Goal: Use online tool/utility: Utilize a website feature to perform a specific function

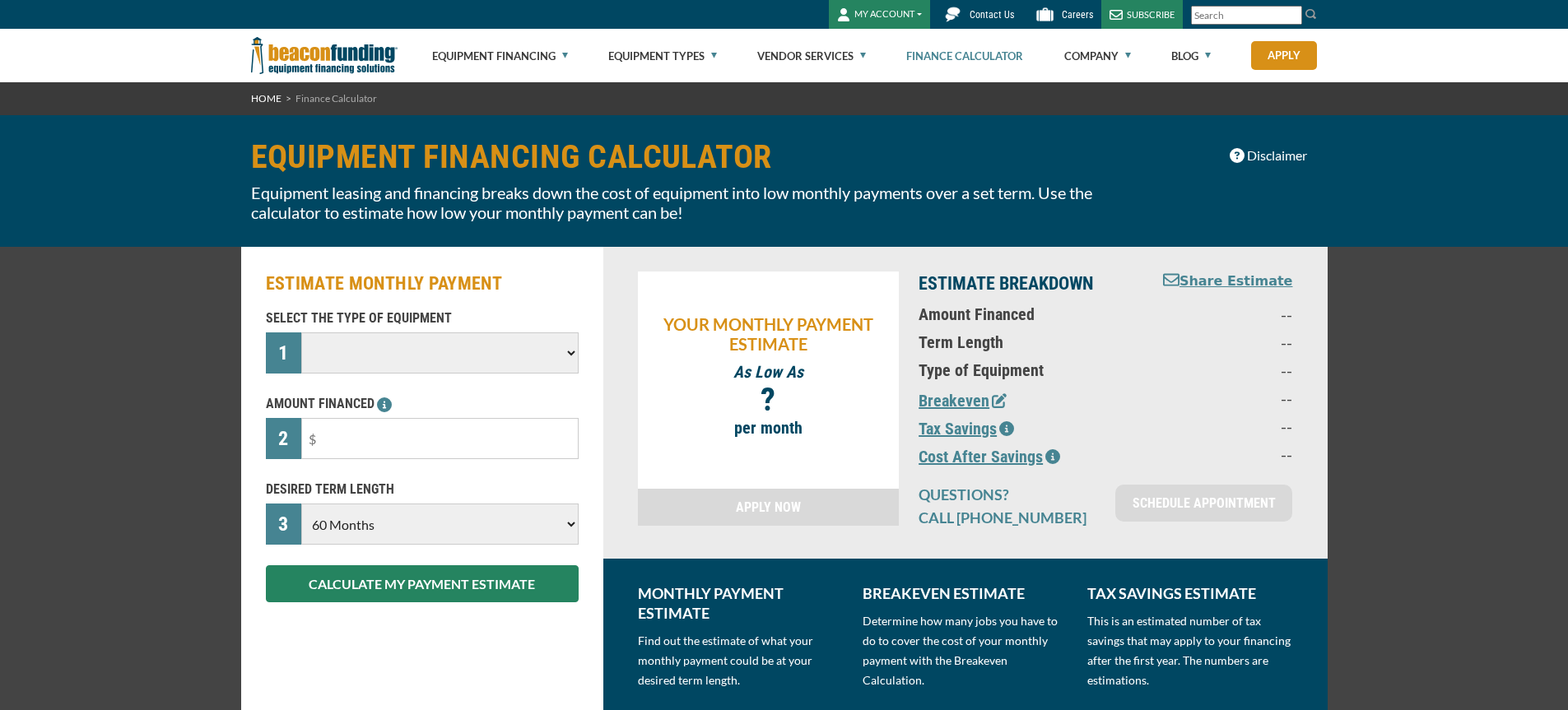
select select "60"
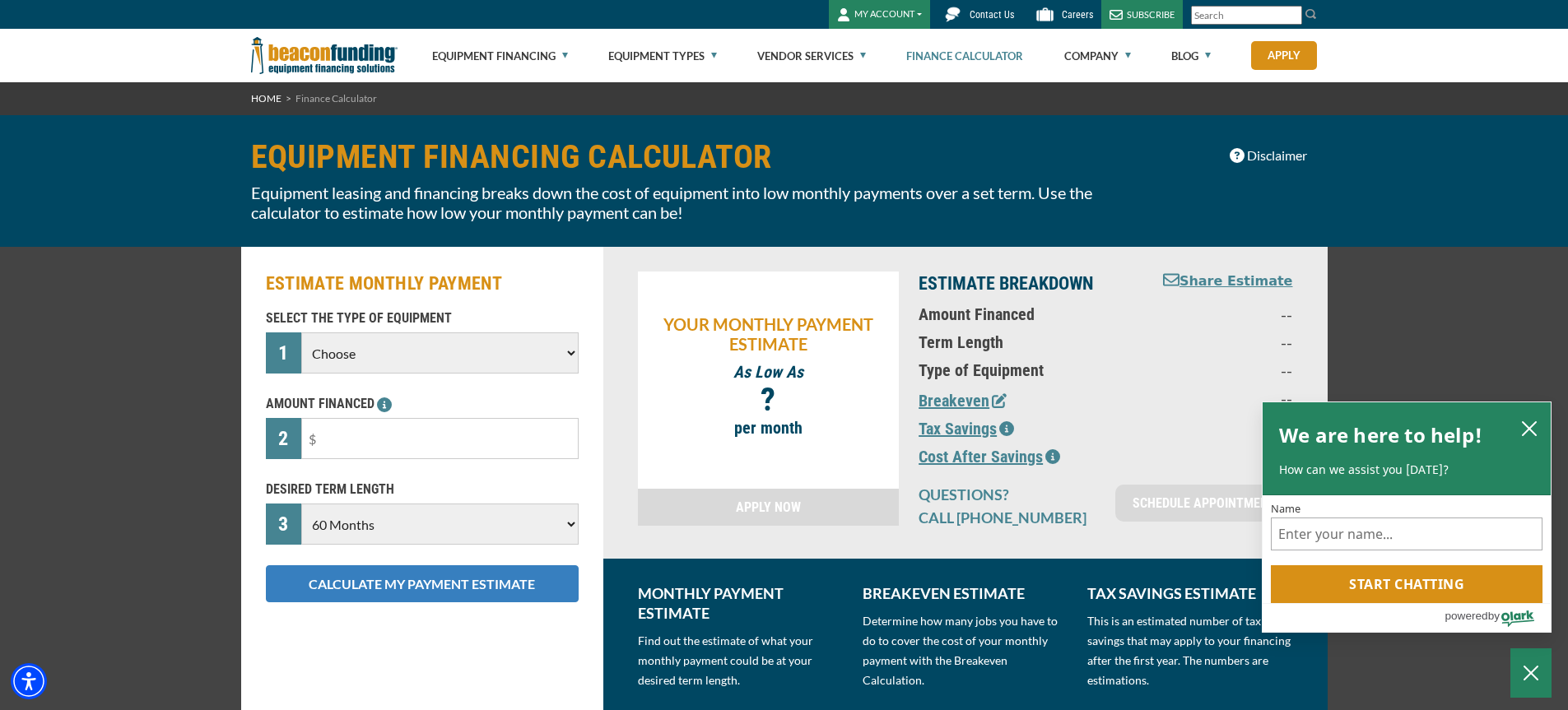
click at [487, 593] on button "CALCULATE MY PAYMENT ESTIMATE" at bounding box center [422, 584] width 312 height 37
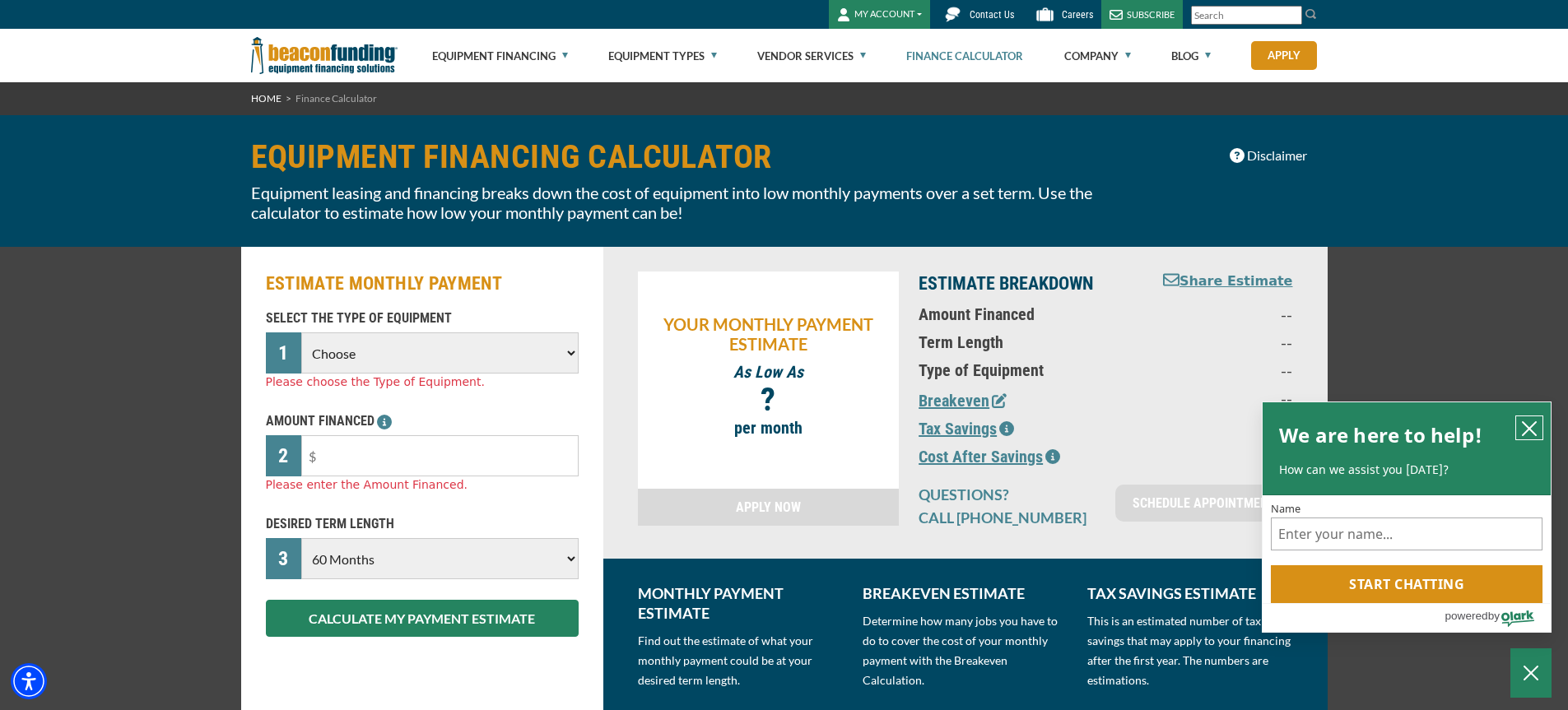
click at [1533, 423] on icon "close chatbox" at bounding box center [1529, 428] width 17 height 17
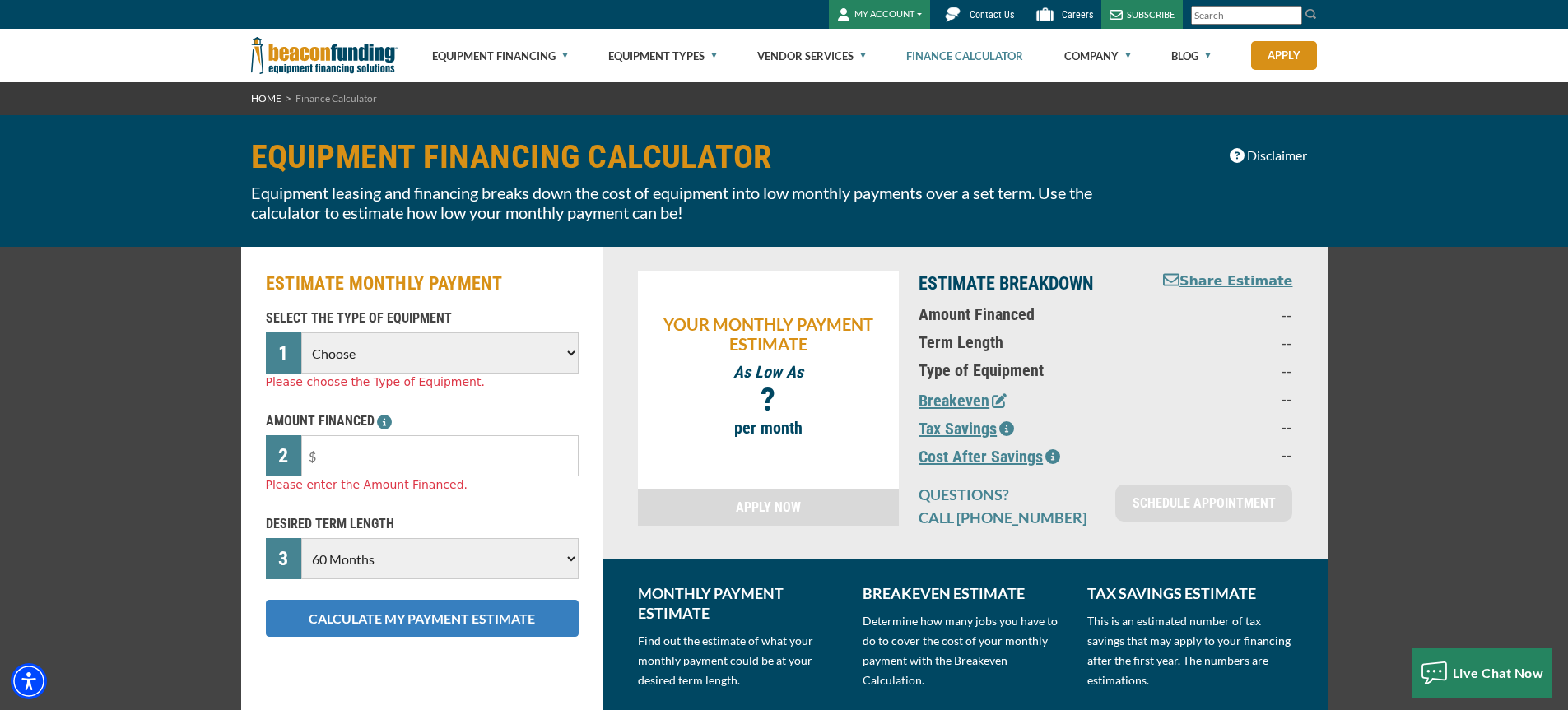
click at [419, 613] on button "CALCULATE MY PAYMENT ESTIMATE" at bounding box center [422, 619] width 312 height 37
click at [384, 611] on button "CALCULATE MY PAYMENT ESTIMATE" at bounding box center [422, 619] width 312 height 37
click at [1490, 468] on div "ESTIMATE MONTHLY PAYMENT SELECT THE TYPE OF EQUIPMENT 1 Choose Backhoe Boom/Buc…" at bounding box center [784, 486] width 1568 height 477
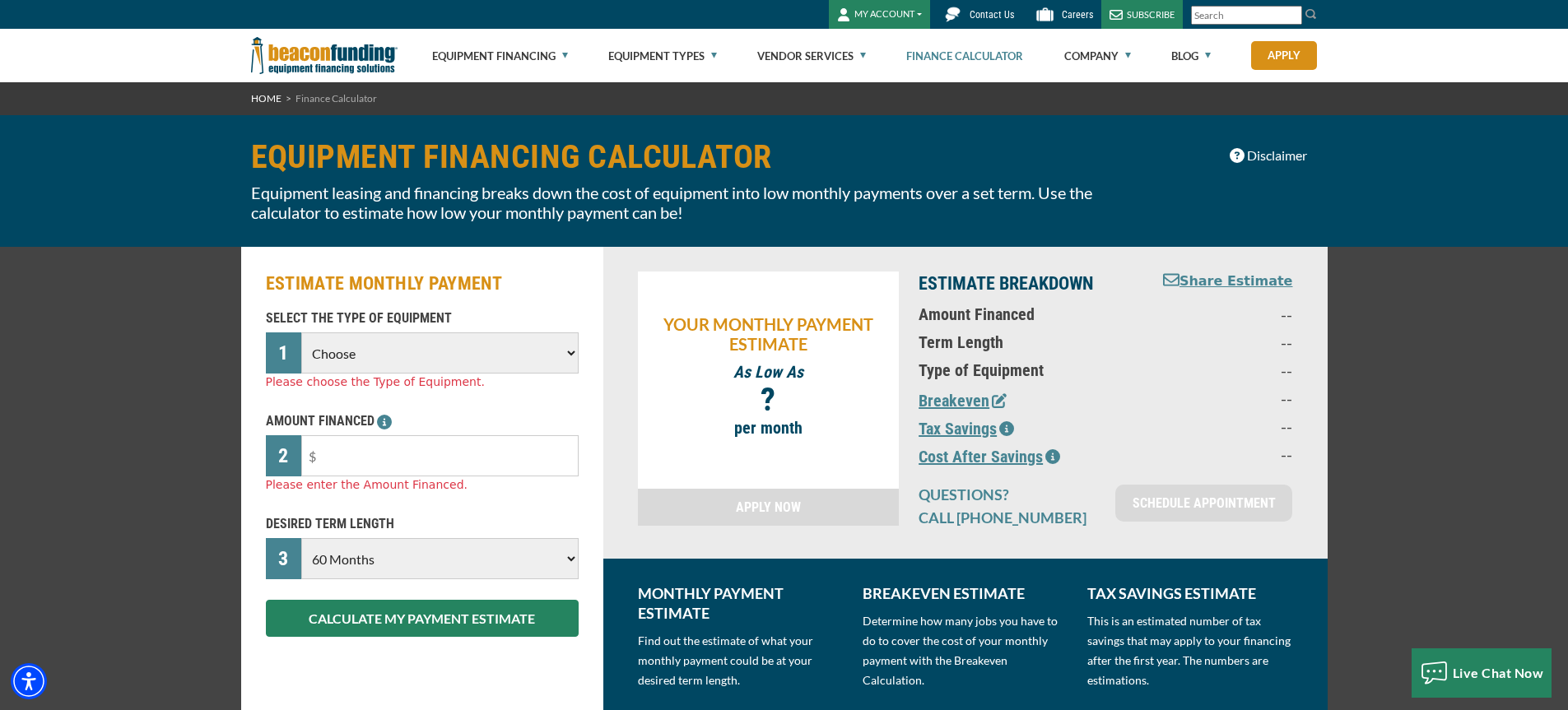
click at [1490, 472] on div "ESTIMATE MONTHLY PAYMENT SELECT THE TYPE OF EQUIPMENT 1 Choose Backhoe Boom/Buc…" at bounding box center [784, 486] width 1568 height 477
click at [372, 449] on input "text" at bounding box center [439, 455] width 277 height 41
type input "$26,000"
click at [378, 352] on select "Choose Backhoe Boom/Bucket Truck Chipper Commercial Mower Crane DTG/DTF Printin…" at bounding box center [439, 352] width 277 height 41
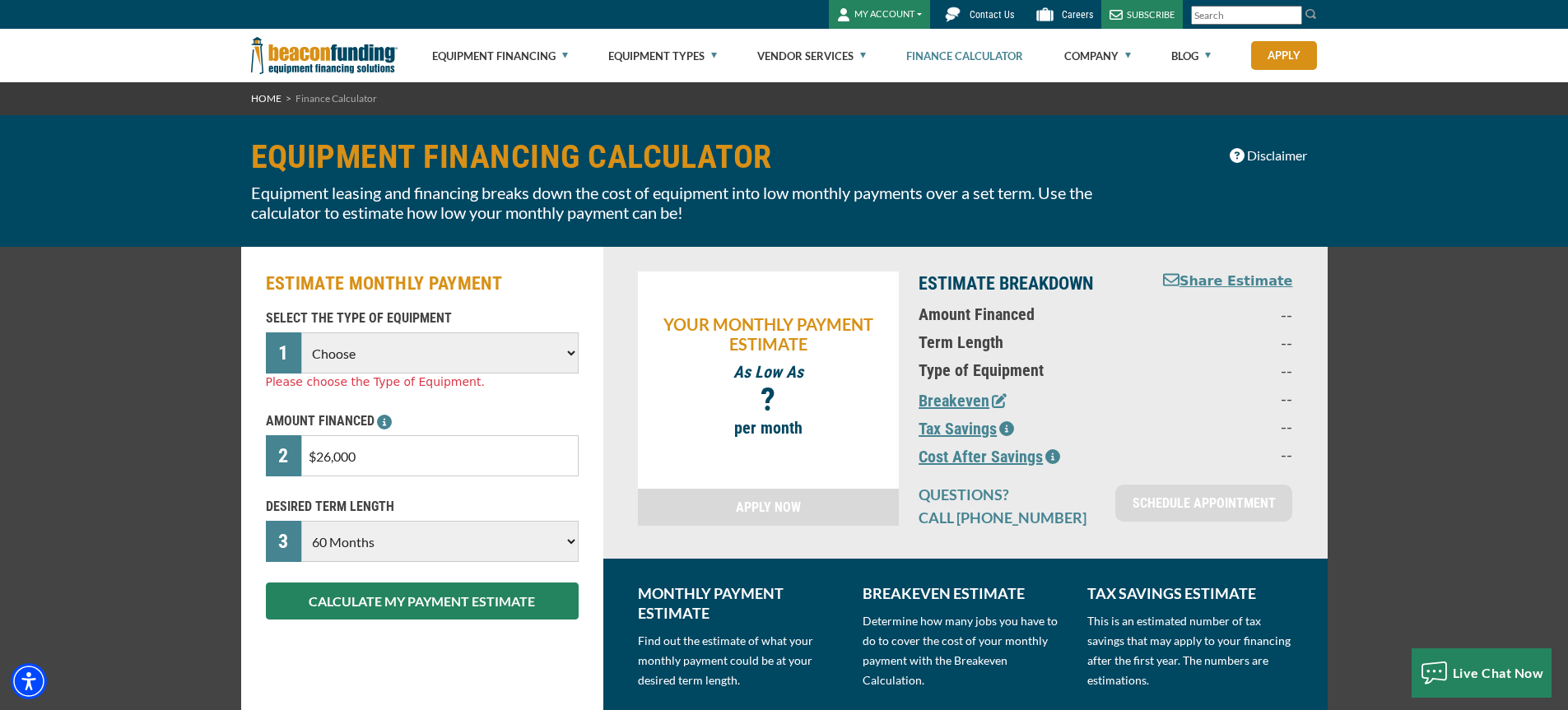
select select "1"
click at [301, 332] on select "Choose Backhoe Boom/Bucket Truck Chipper Commercial Mower Crane DTG/DTF Printin…" at bounding box center [439, 352] width 277 height 41
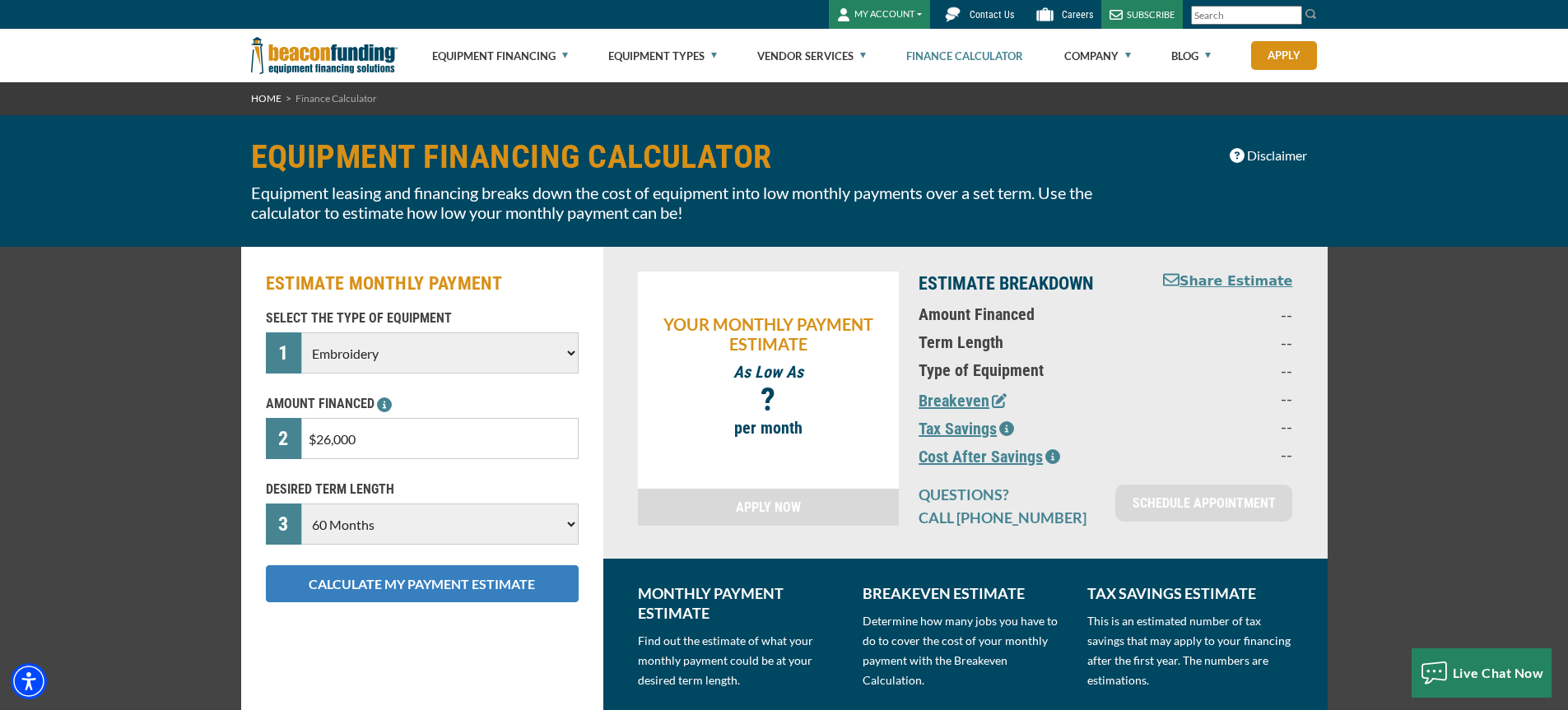
click at [445, 588] on button "CALCULATE MY PAYMENT ESTIMATE" at bounding box center [422, 584] width 312 height 37
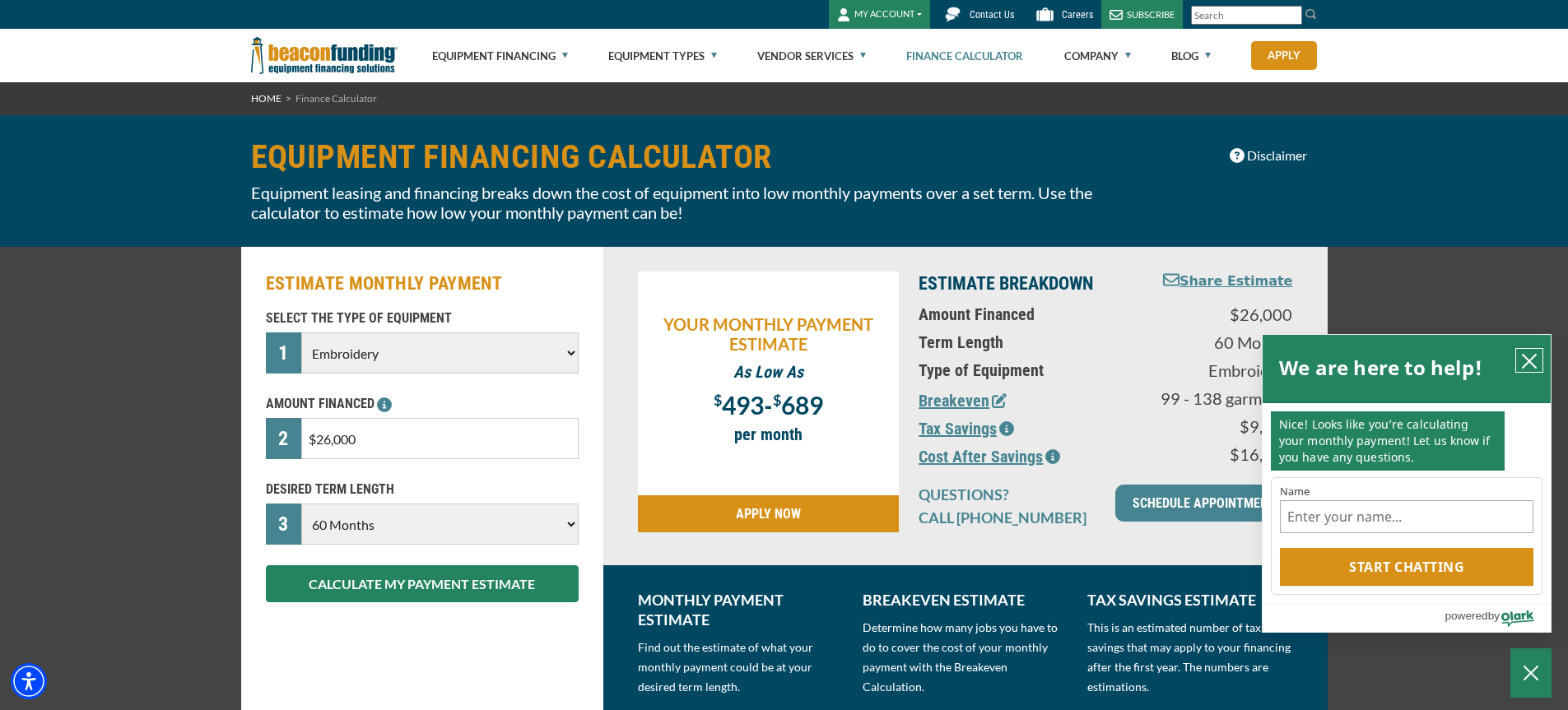
click at [1528, 358] on icon "close chatbox" at bounding box center [1529, 361] width 13 height 13
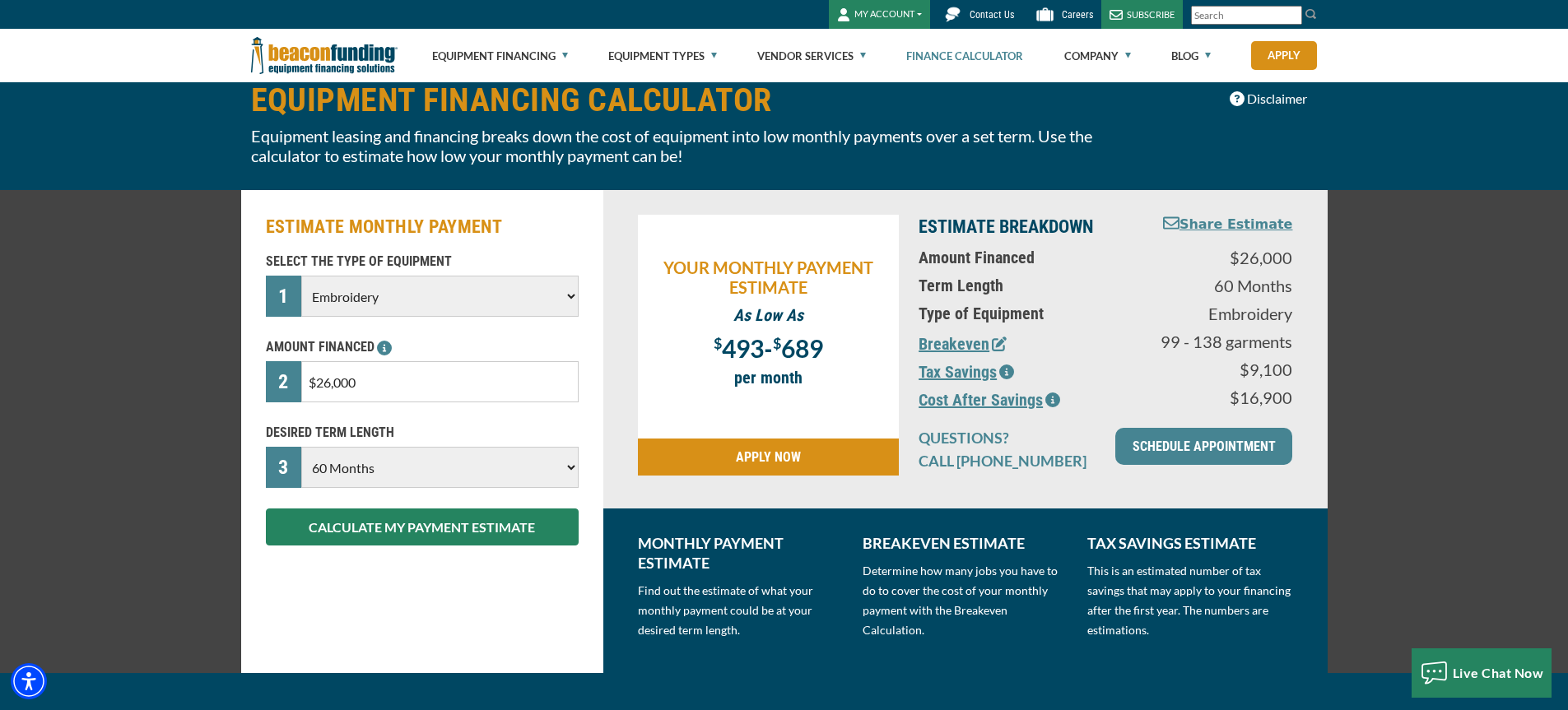
scroll to position [83, 0]
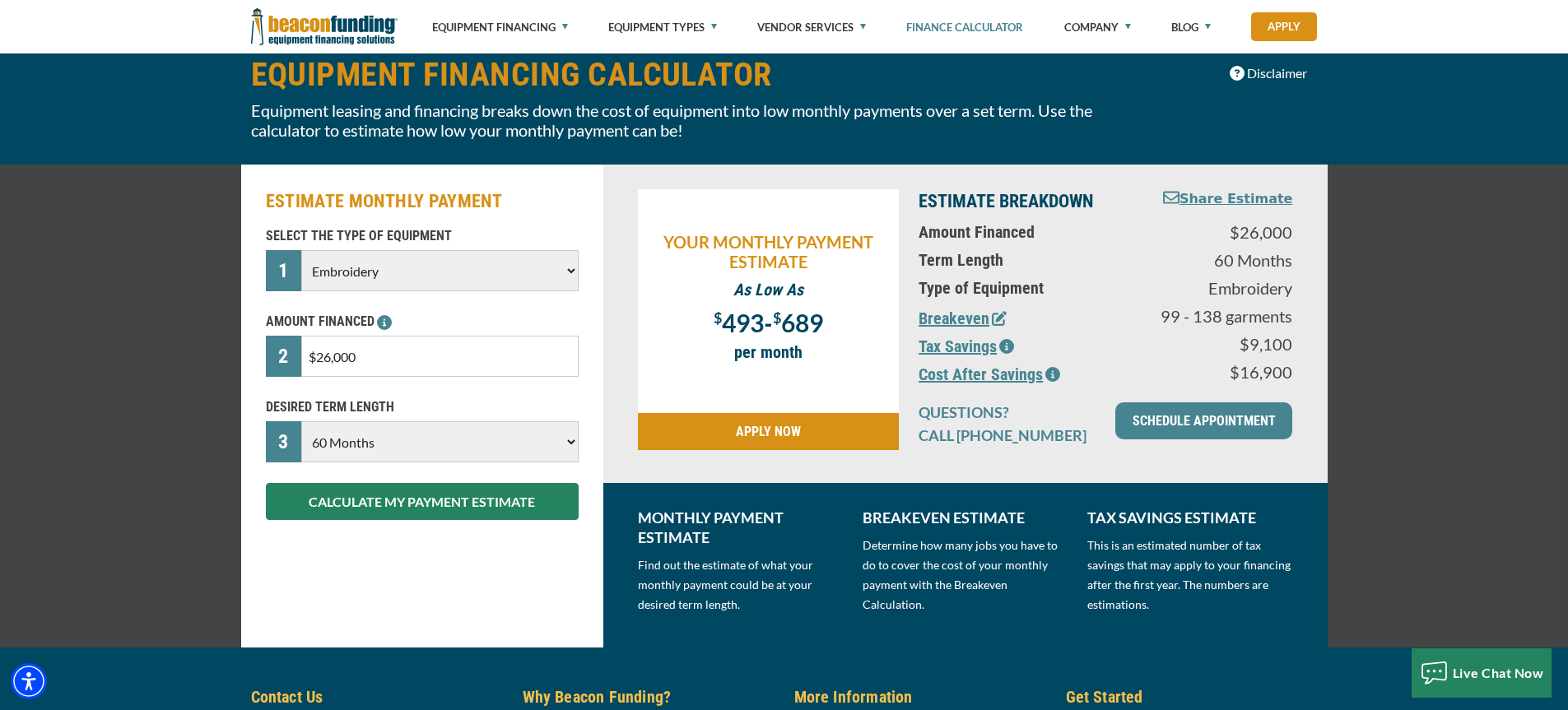
drag, startPoint x: 1451, startPoint y: 358, endPoint x: 1514, endPoint y: 293, distance: 90.5
click at [1514, 293] on div "ESTIMATE MONTHLY PAYMENT SELECT THE TYPE OF EQUIPMENT 1 Choose Backhoe Boom/Buc…" at bounding box center [784, 405] width 1568 height 483
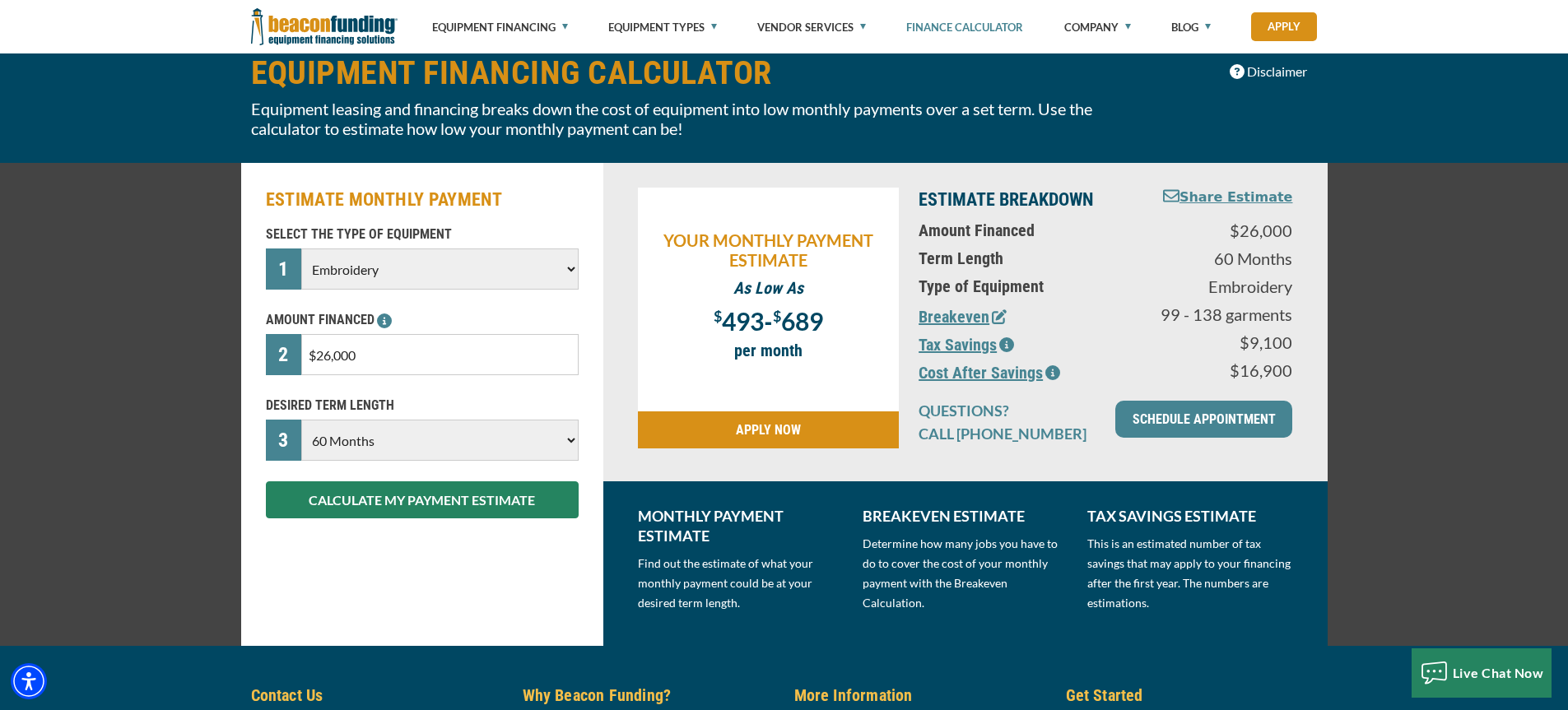
scroll to position [0, 0]
